Goal: Task Accomplishment & Management: Use online tool/utility

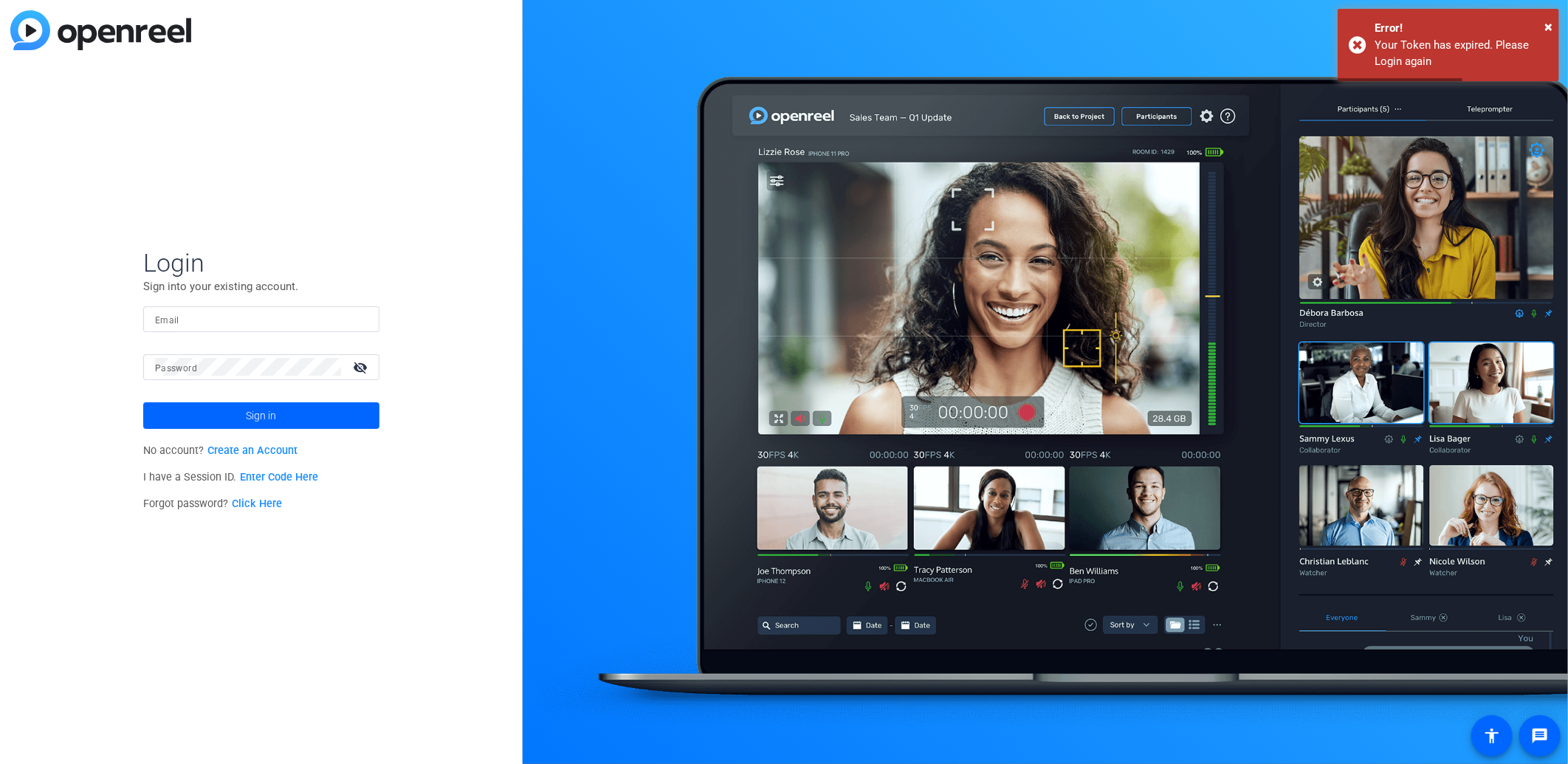
click at [284, 320] on input "Email" at bounding box center [262, 319] width 212 height 18
type input "[PERSON_NAME][EMAIL_ADDRESS][PERSON_NAME][DOMAIN_NAME]"
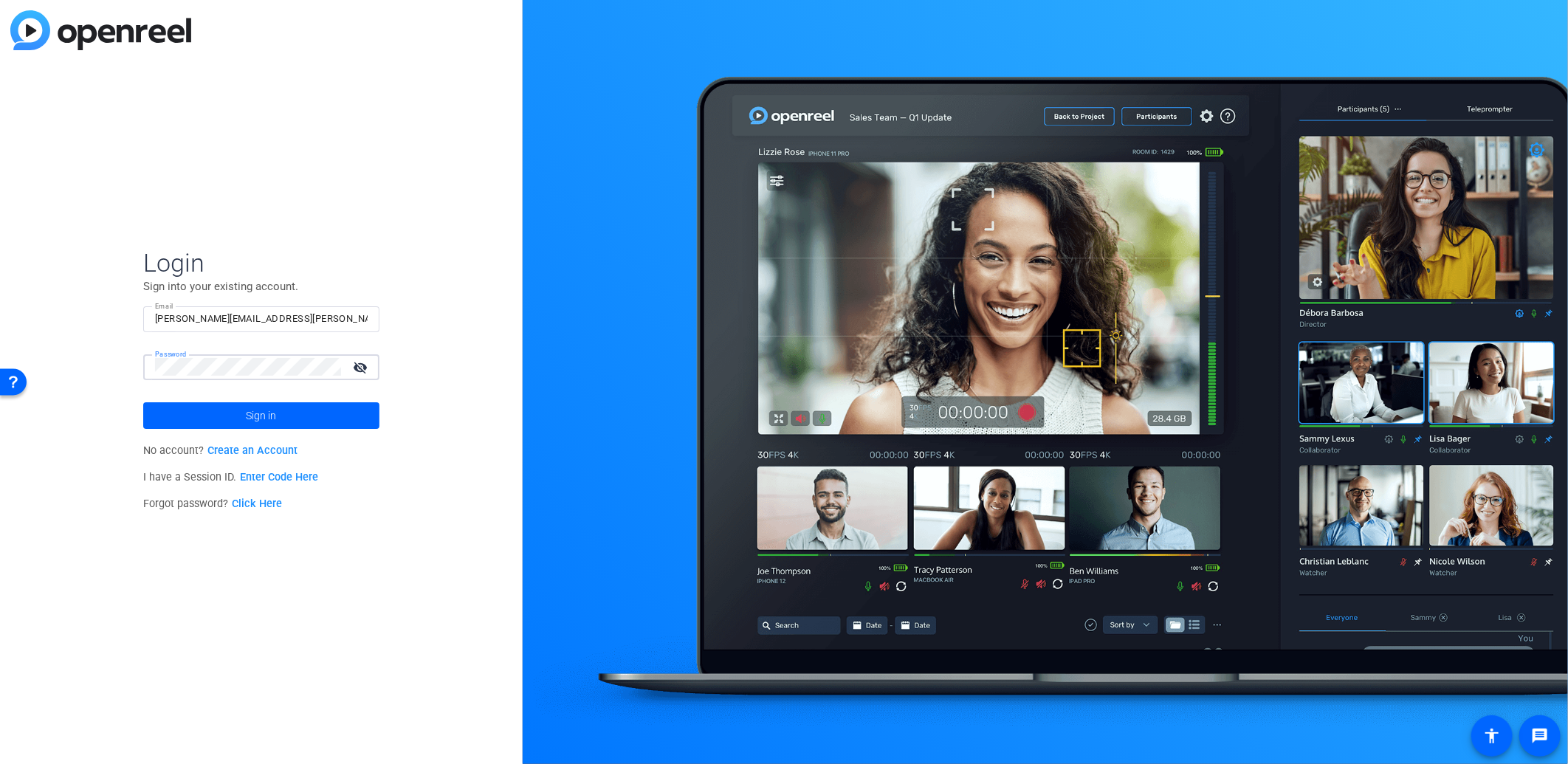
click at [143, 402] on button "Sign in" at bounding box center [261, 415] width 236 height 26
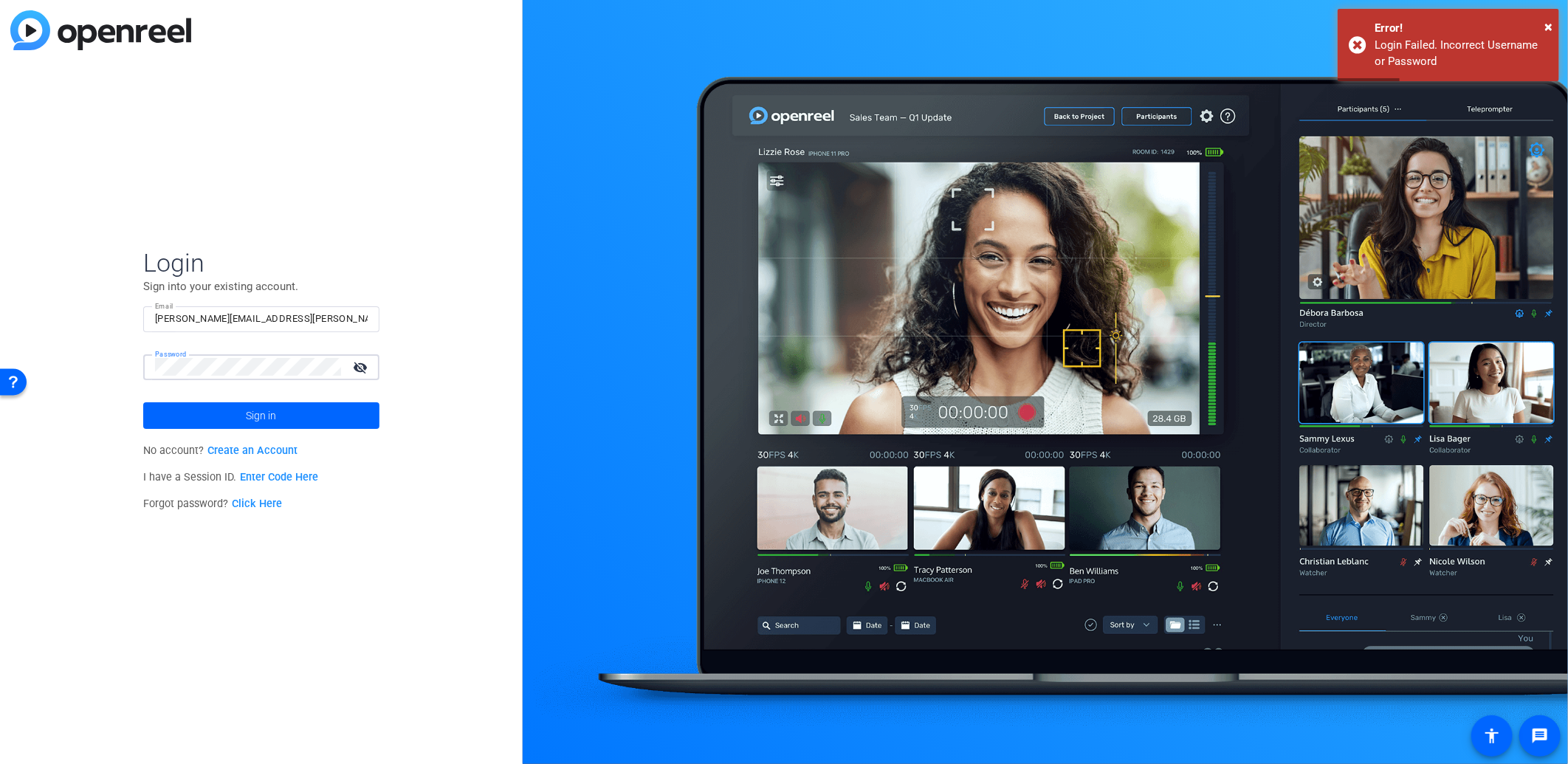
click at [143, 402] on button "Sign in" at bounding box center [261, 415] width 236 height 26
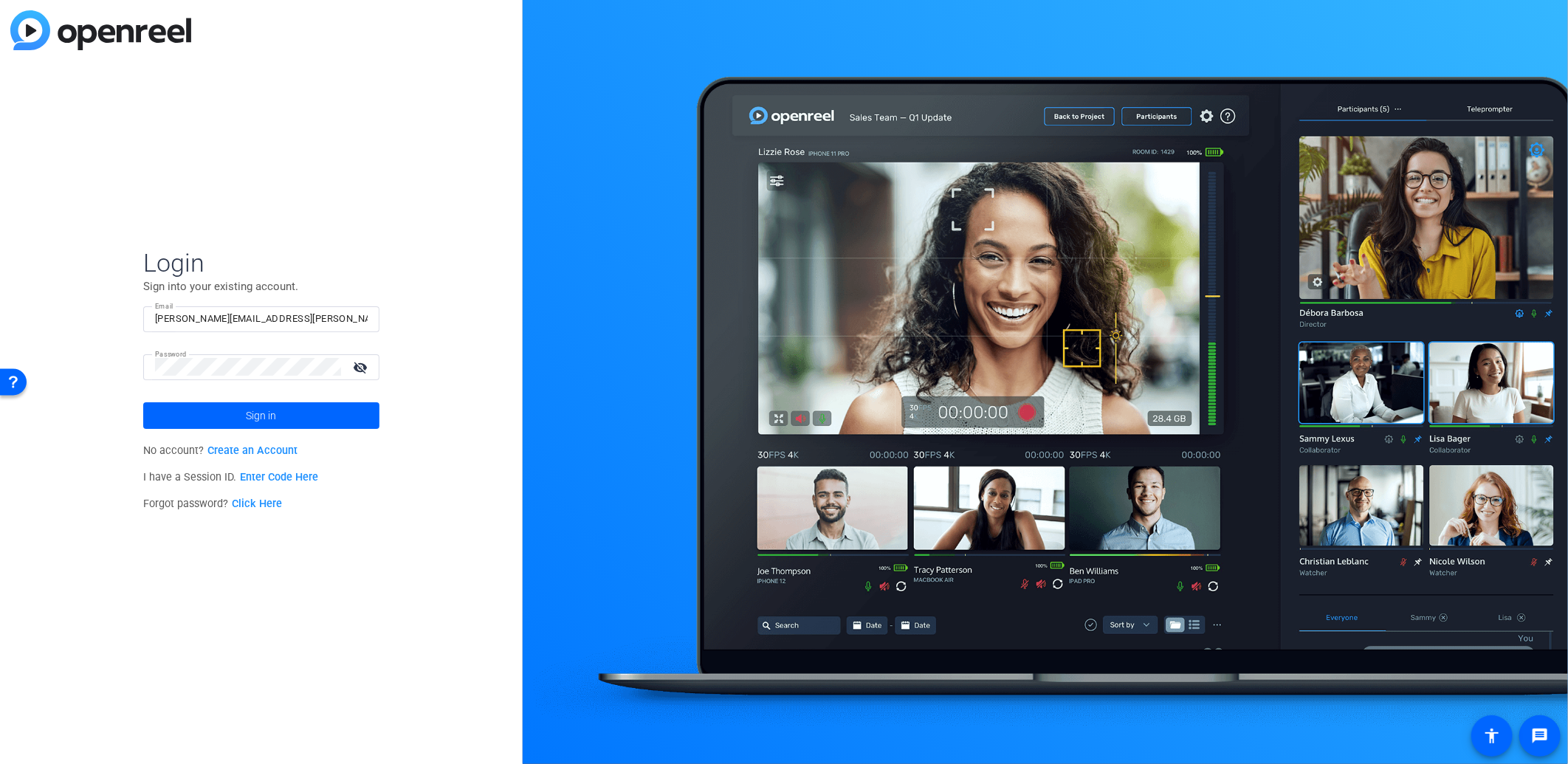
click at [363, 365] on mat-icon "visibility_off" at bounding box center [362, 367] width 35 height 21
click at [282, 421] on span at bounding box center [261, 415] width 236 height 35
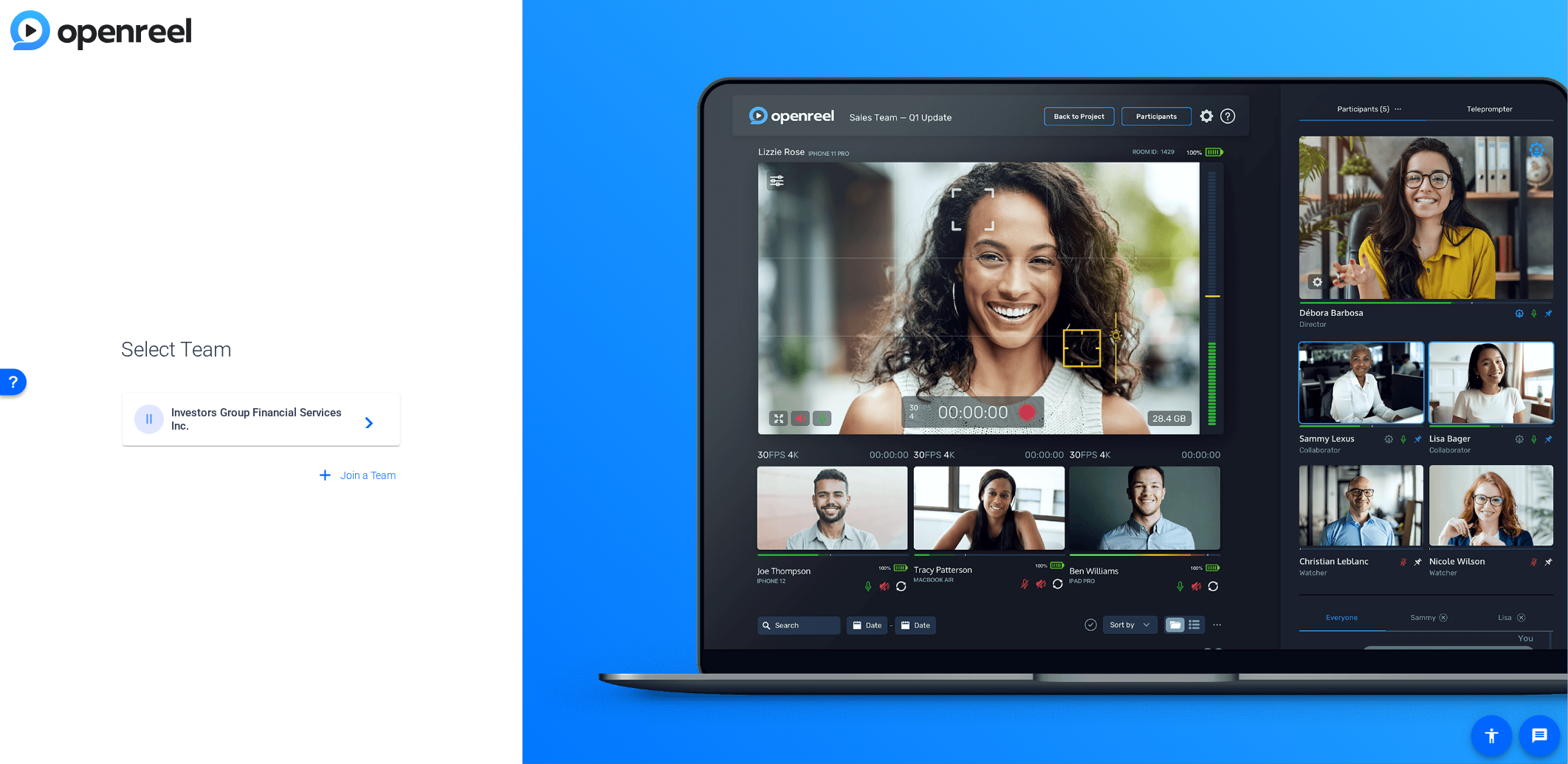
click at [281, 424] on span "Investors Group Financial Services Inc." at bounding box center [263, 419] width 184 height 26
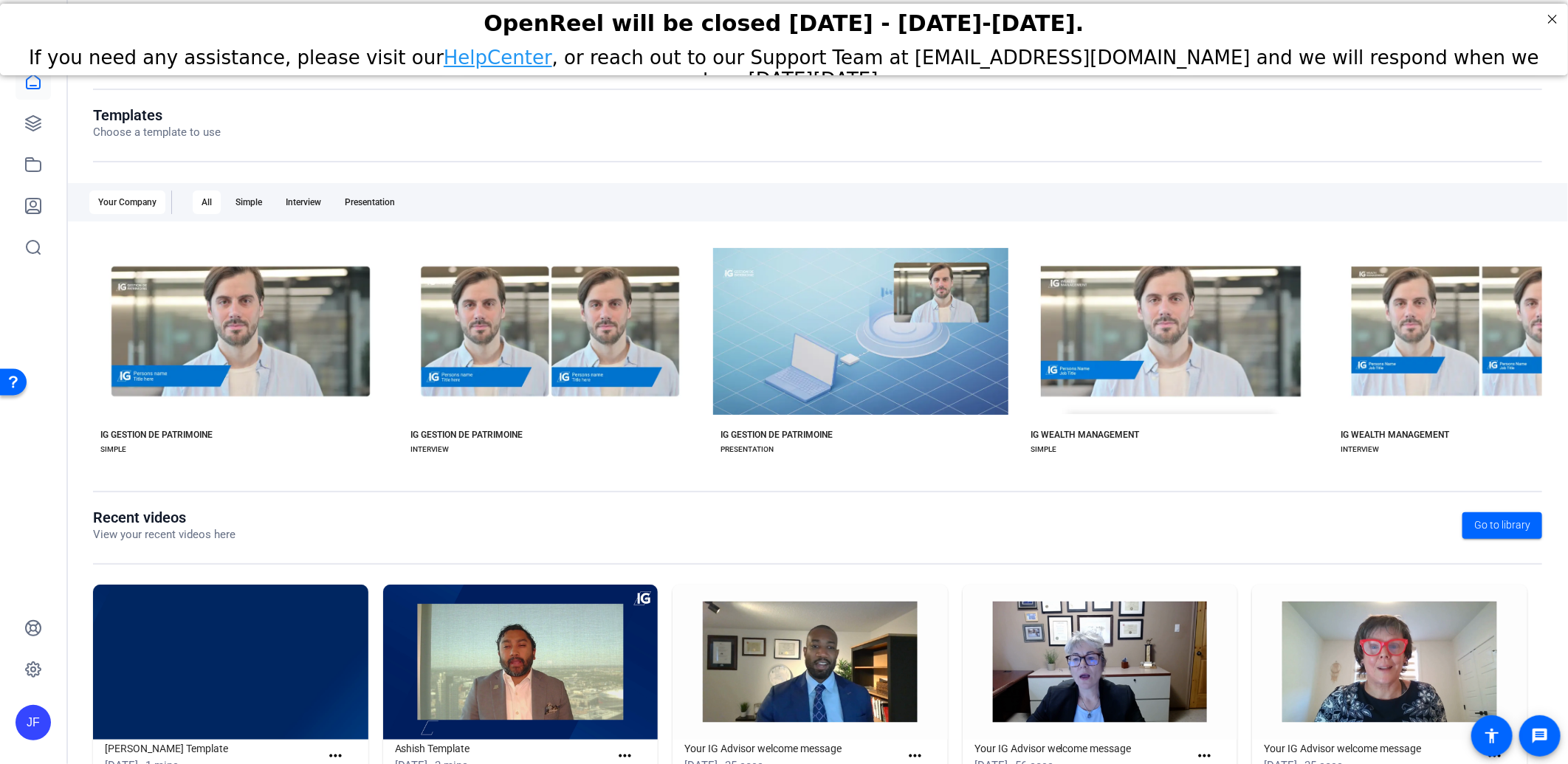
scroll to position [124, 0]
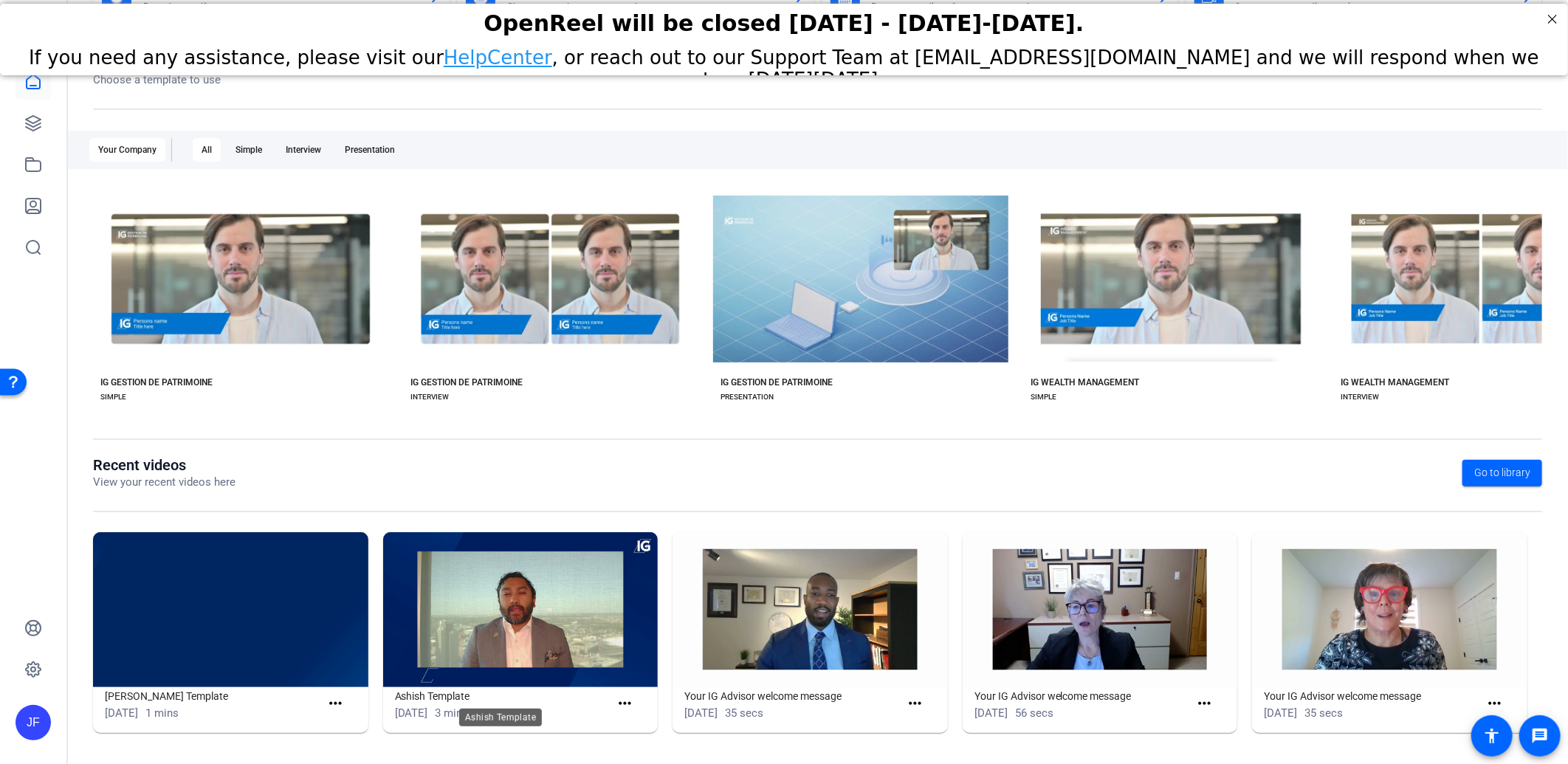
click at [565, 692] on h1 "Ashish Template" at bounding box center [503, 696] width 216 height 18
click at [550, 616] on img at bounding box center [521, 609] width 276 height 155
click at [626, 702] on mat-icon "more_horiz" at bounding box center [624, 703] width 18 height 18
click at [489, 688] on div at bounding box center [784, 382] width 1568 height 764
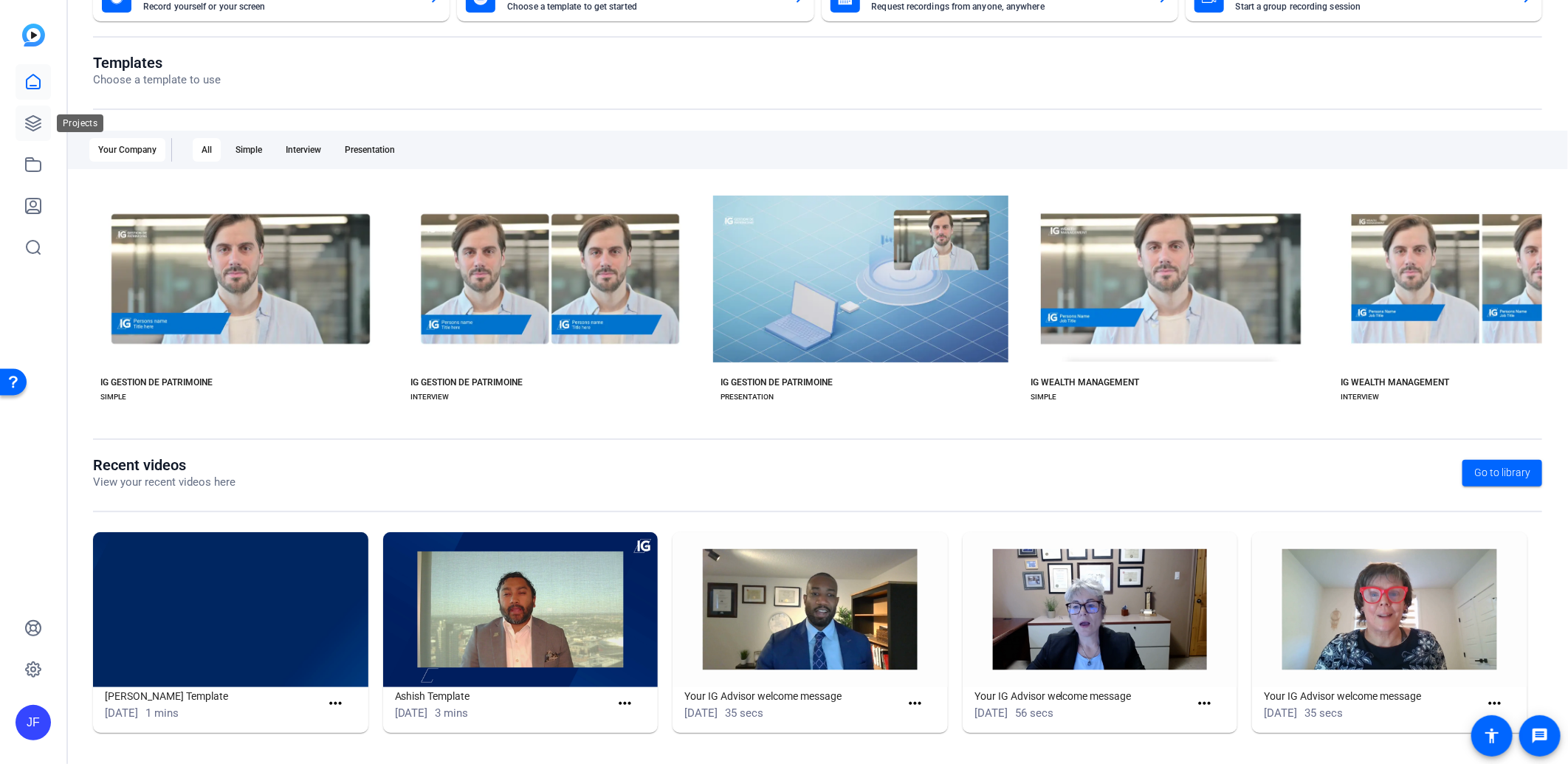
click at [27, 122] on icon at bounding box center [33, 123] width 18 height 18
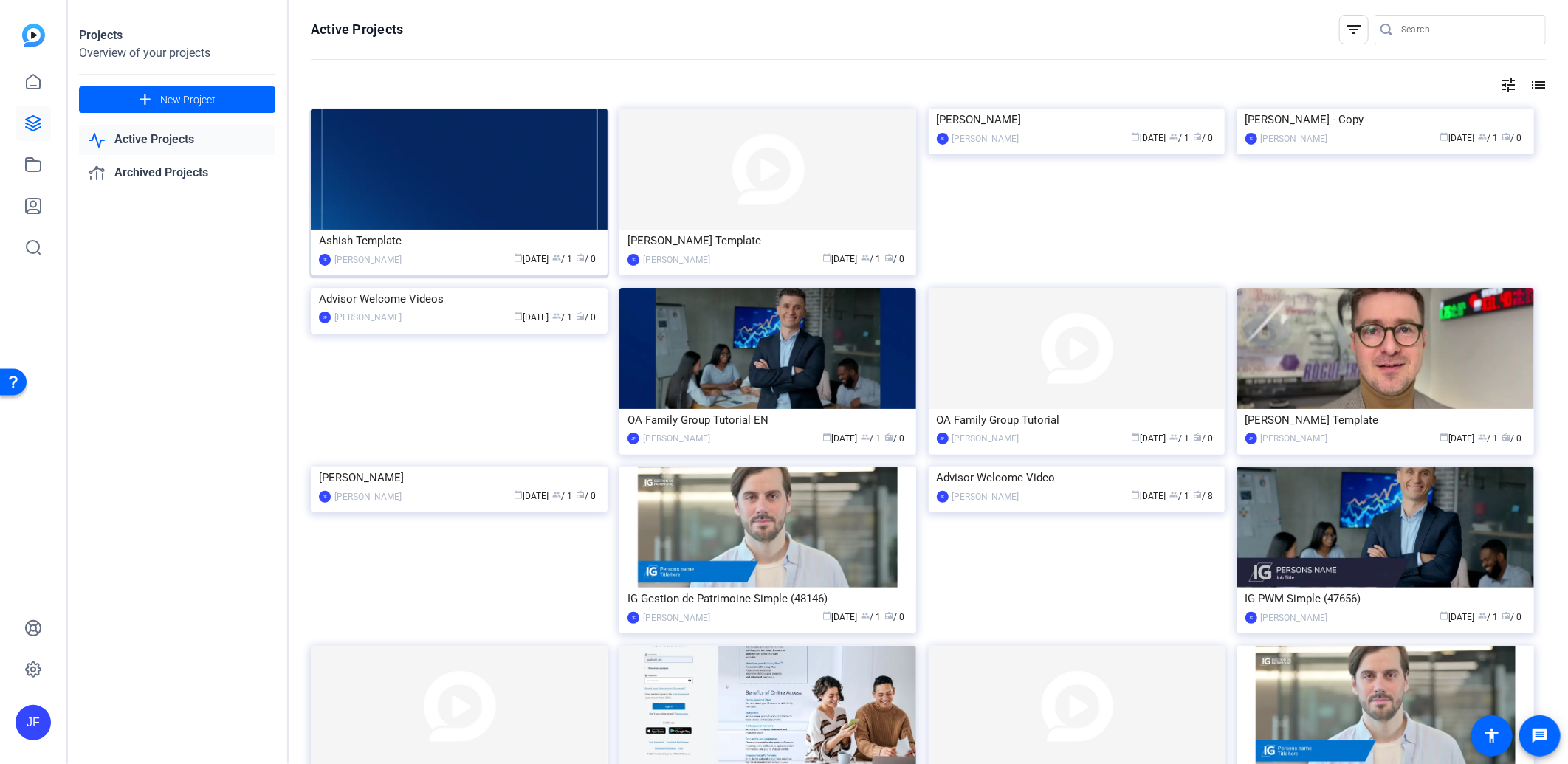
click at [507, 192] on img at bounding box center [459, 169] width 297 height 121
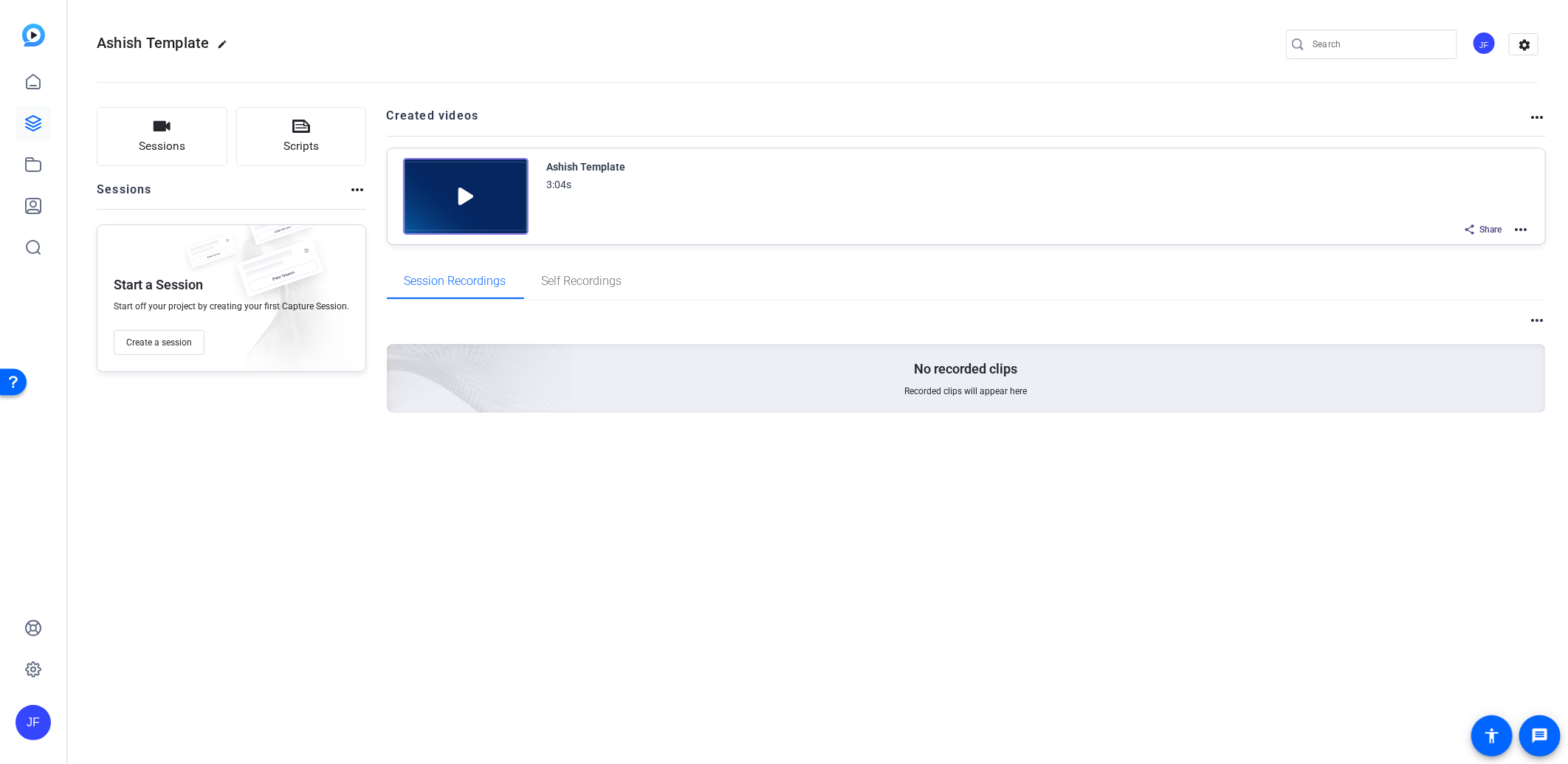
click at [1521, 230] on mat-icon "more_horiz" at bounding box center [1521, 229] width 18 height 18
click at [1457, 249] on span "Edit in Creator" at bounding box center [1467, 247] width 103 height 18
